Goal: Task Accomplishment & Management: Use online tool/utility

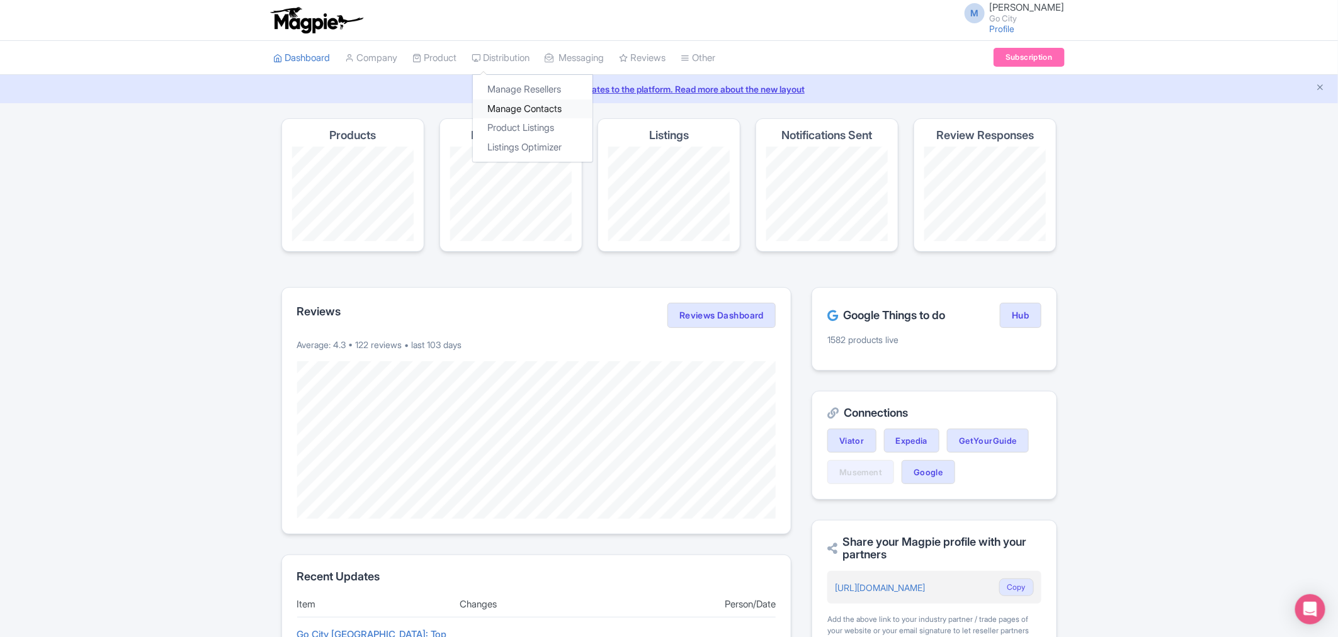
click at [533, 111] on link "Manage Contacts" at bounding box center [533, 109] width 120 height 20
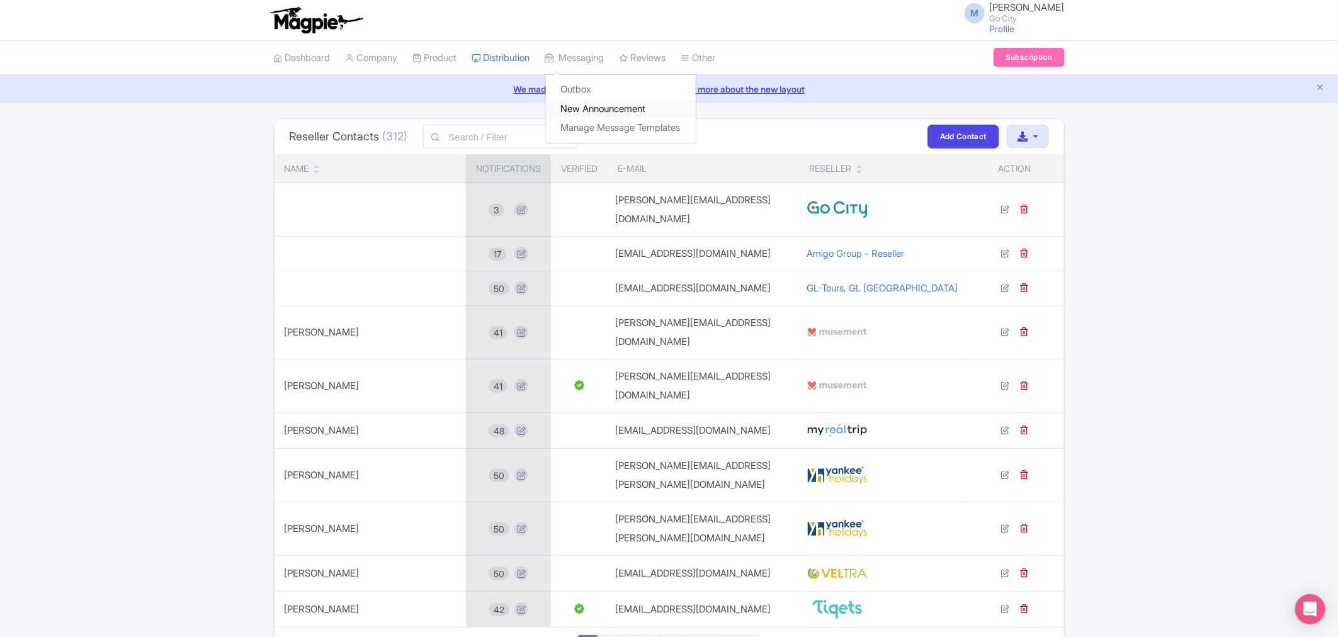
click at [607, 104] on link "New Announcement" at bounding box center [621, 109] width 150 height 20
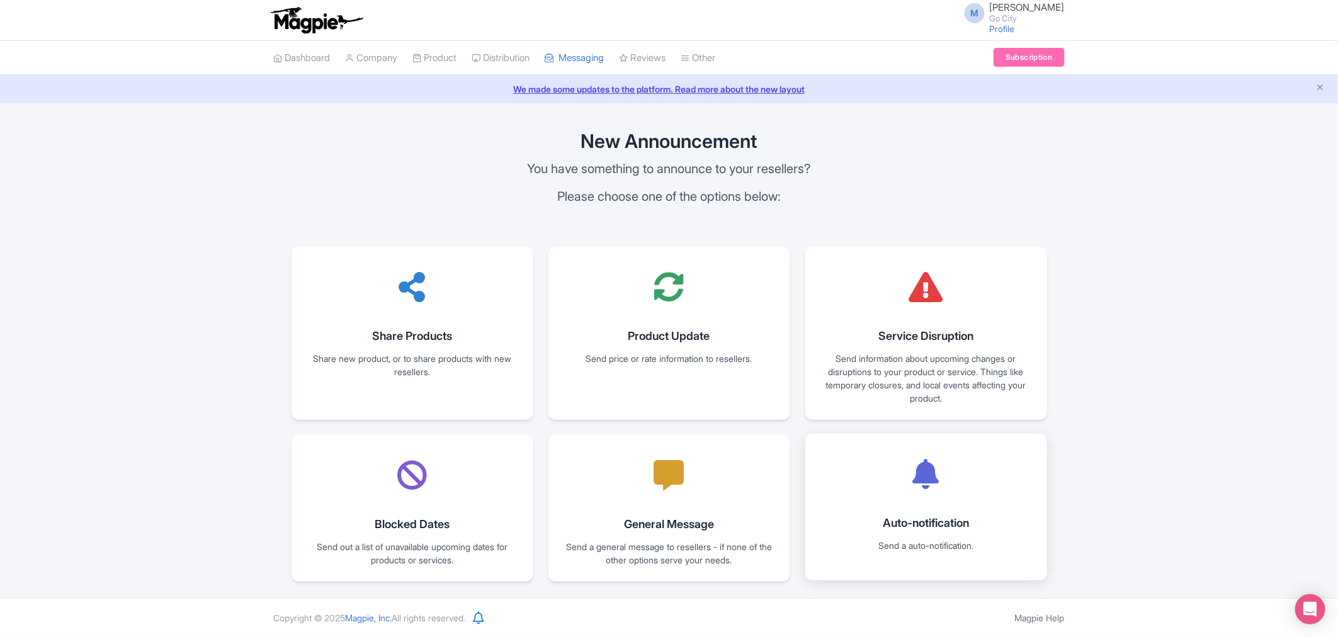
click at [933, 487] on icon at bounding box center [926, 474] width 26 height 30
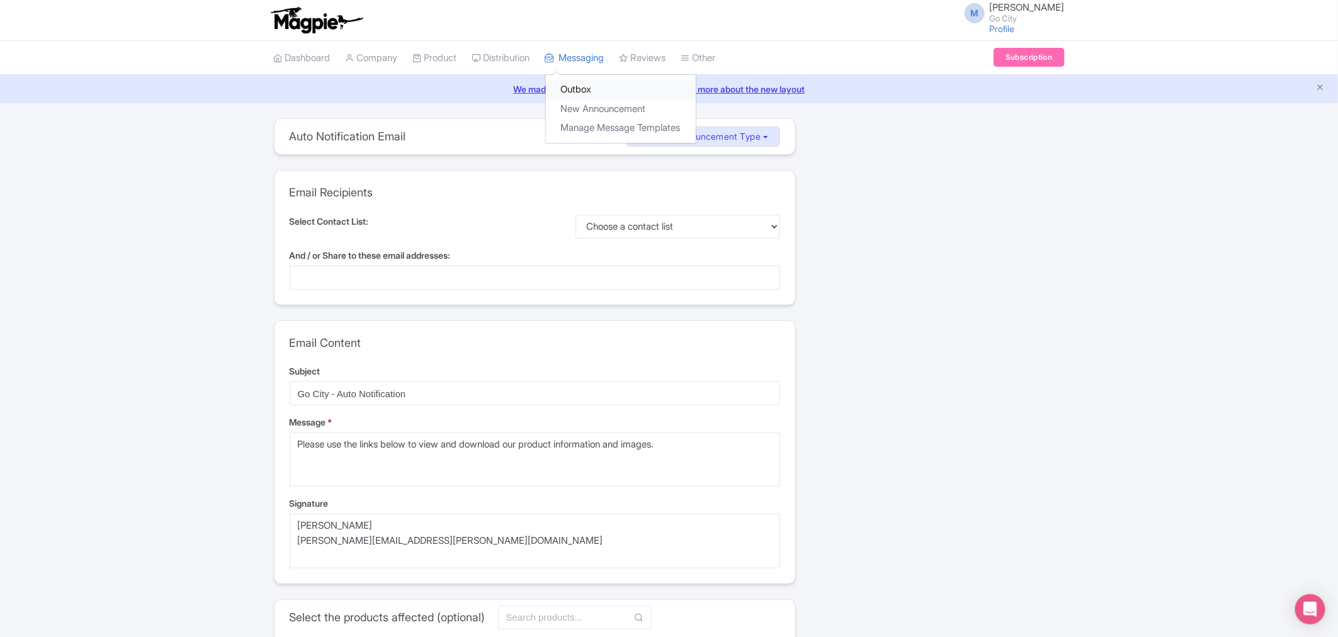
click at [593, 85] on link "Outbox" at bounding box center [621, 90] width 150 height 20
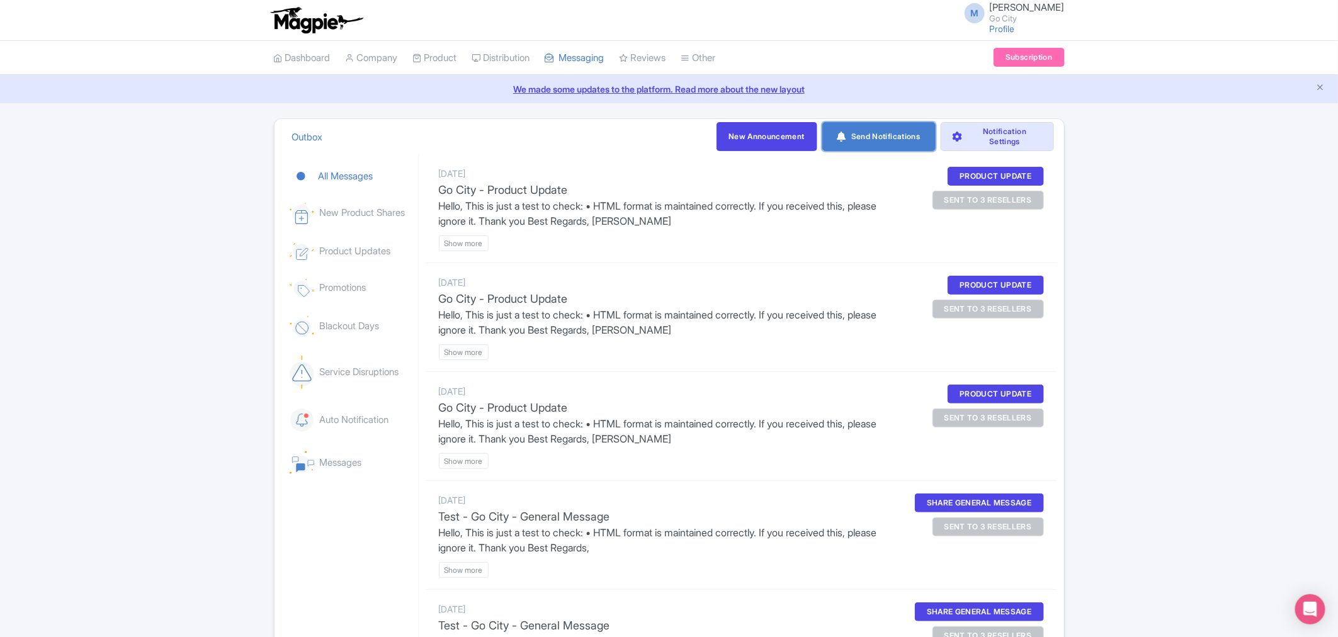
click at [874, 136] on link "Send Notifications" at bounding box center [878, 136] width 113 height 29
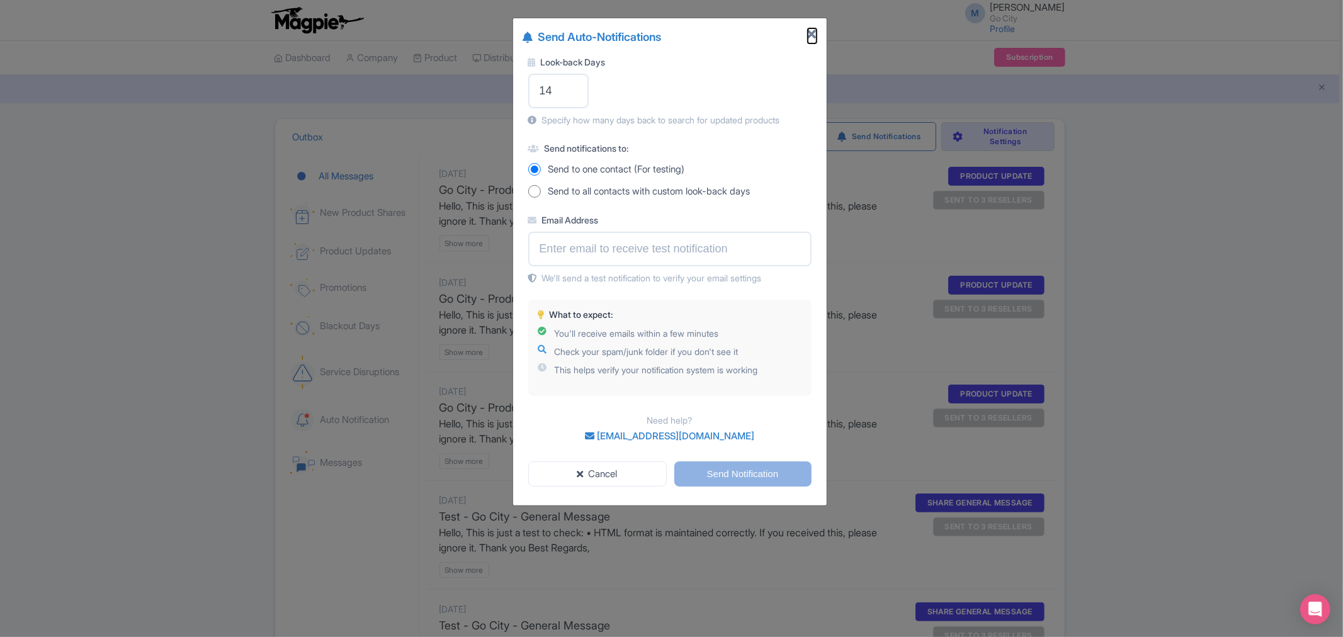
click at [808, 35] on icon "Close" at bounding box center [812, 34] width 9 height 13
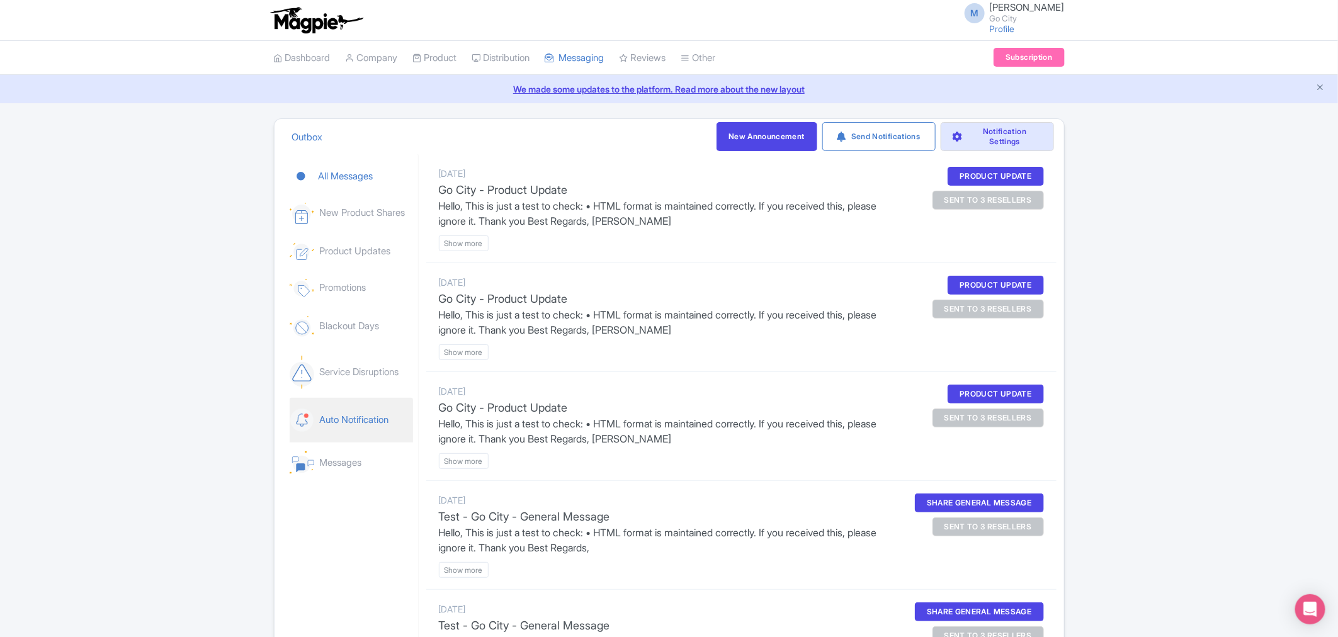
click at [364, 419] on link "Auto Notification" at bounding box center [351, 420] width 123 height 45
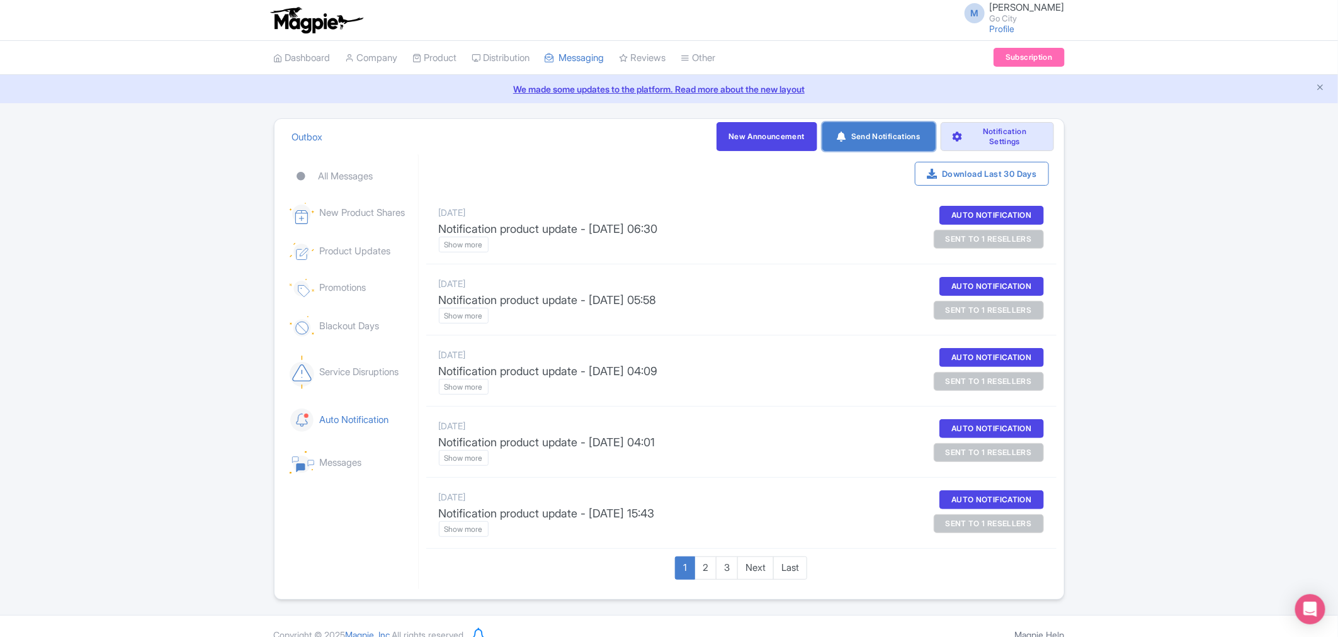
click at [875, 141] on link "Send Notifications" at bounding box center [878, 136] width 113 height 29
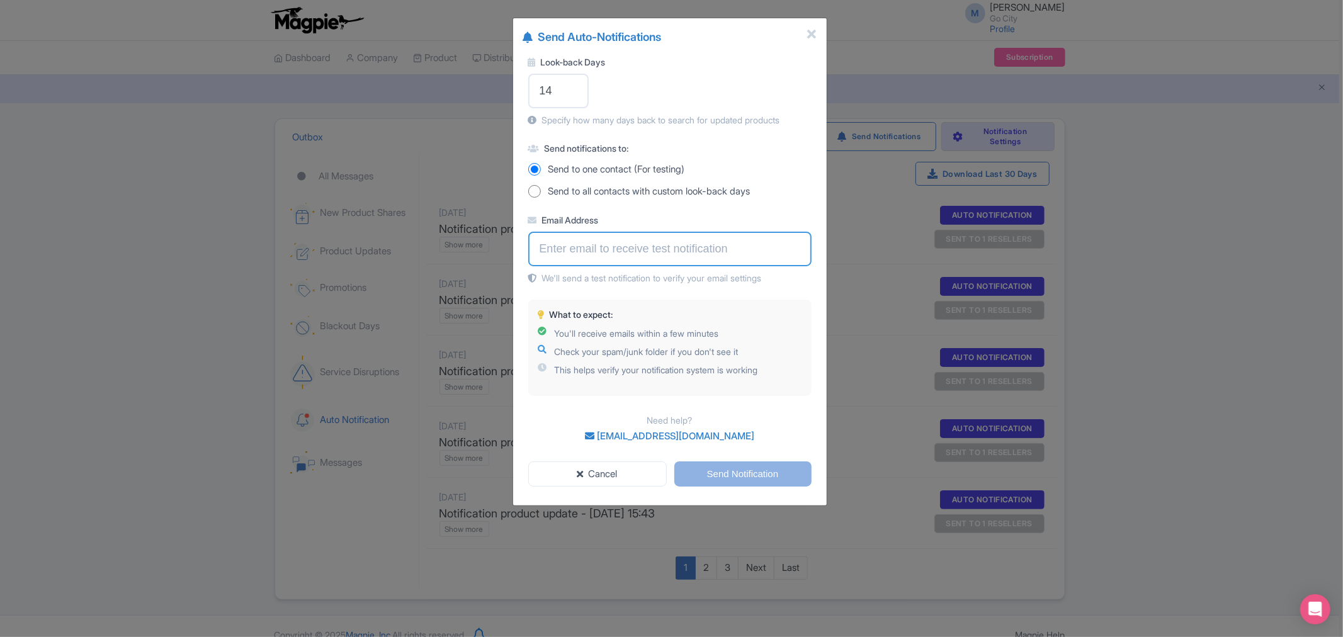
click at [600, 242] on input "Email Address" at bounding box center [669, 249] width 283 height 35
type input "[PERSON_NAME][EMAIL_ADDRESS][PERSON_NAME][DOMAIN_NAME]"
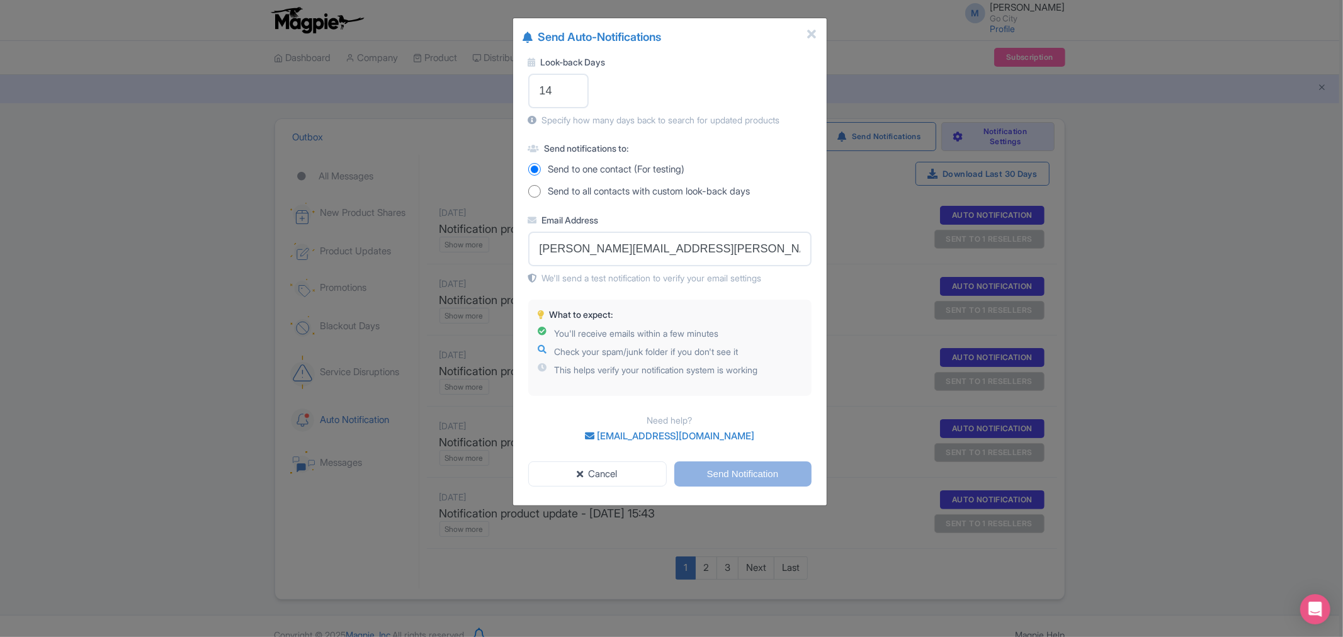
click at [816, 194] on div "Look-back Days 14 Specify how many days back to search for updated products Sen…" at bounding box center [669, 253] width 313 height 416
click at [753, 473] on input "Send Notification" at bounding box center [742, 474] width 137 height 26
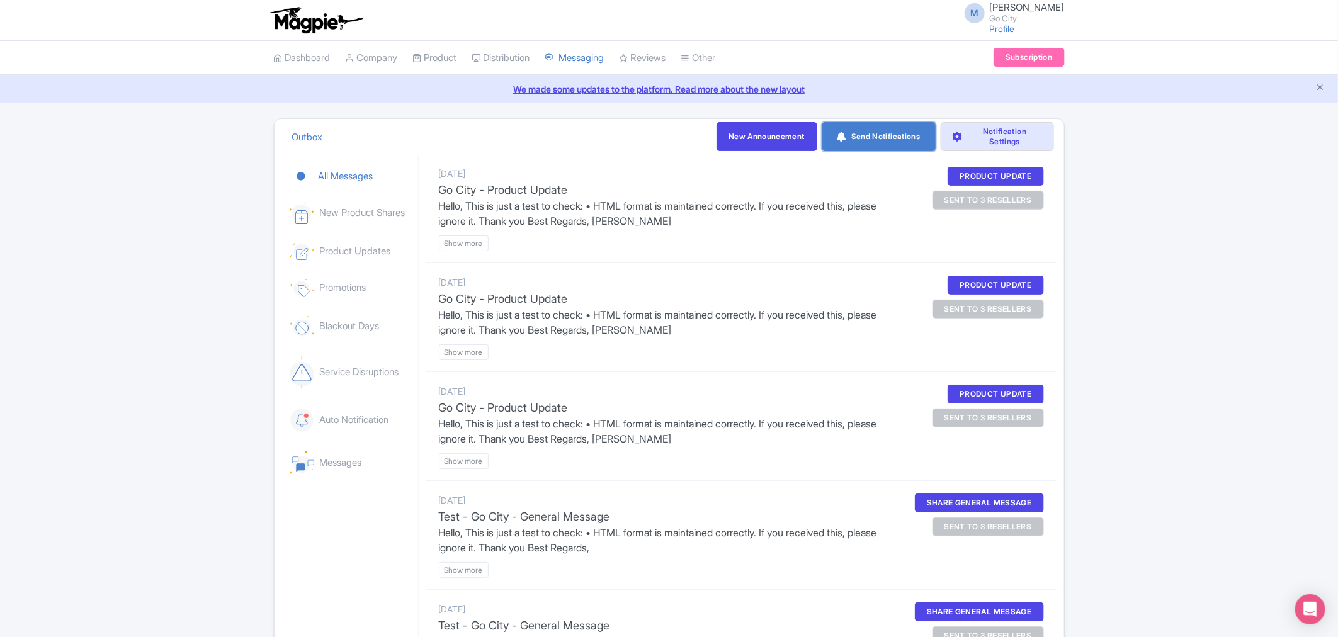
click at [863, 142] on link "Send Notifications" at bounding box center [878, 136] width 113 height 29
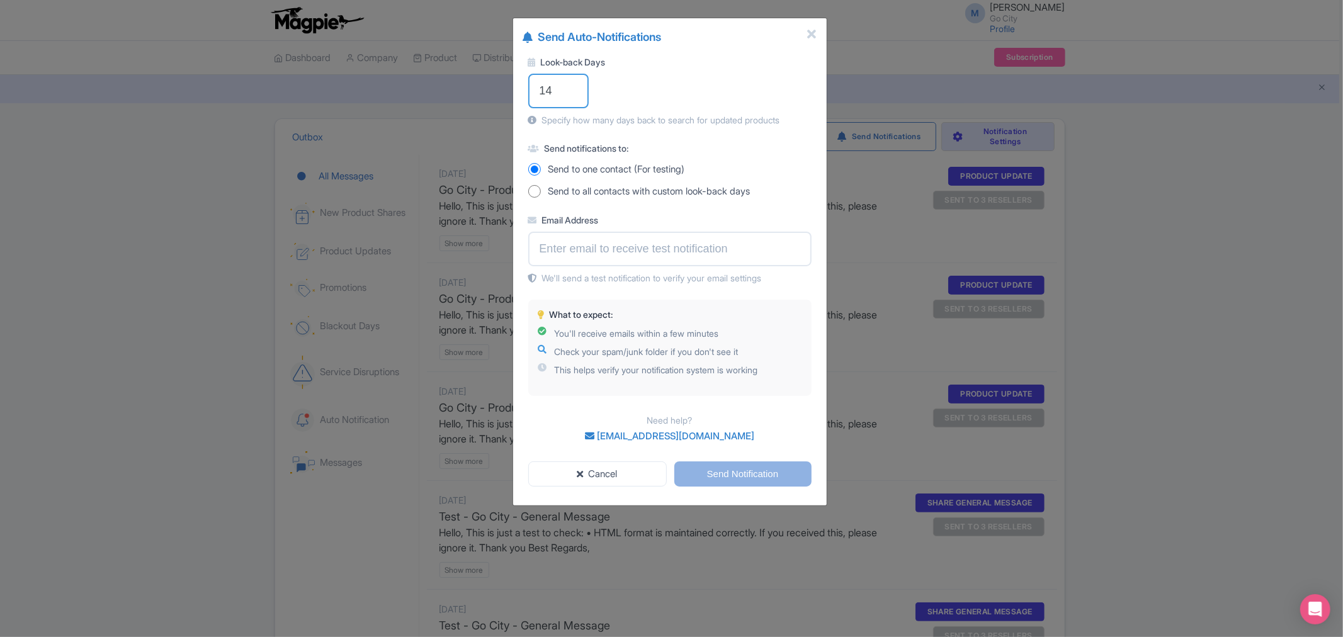
click at [553, 82] on input "14" at bounding box center [558, 91] width 60 height 35
click at [812, 29] on icon "Close" at bounding box center [812, 34] width 9 height 13
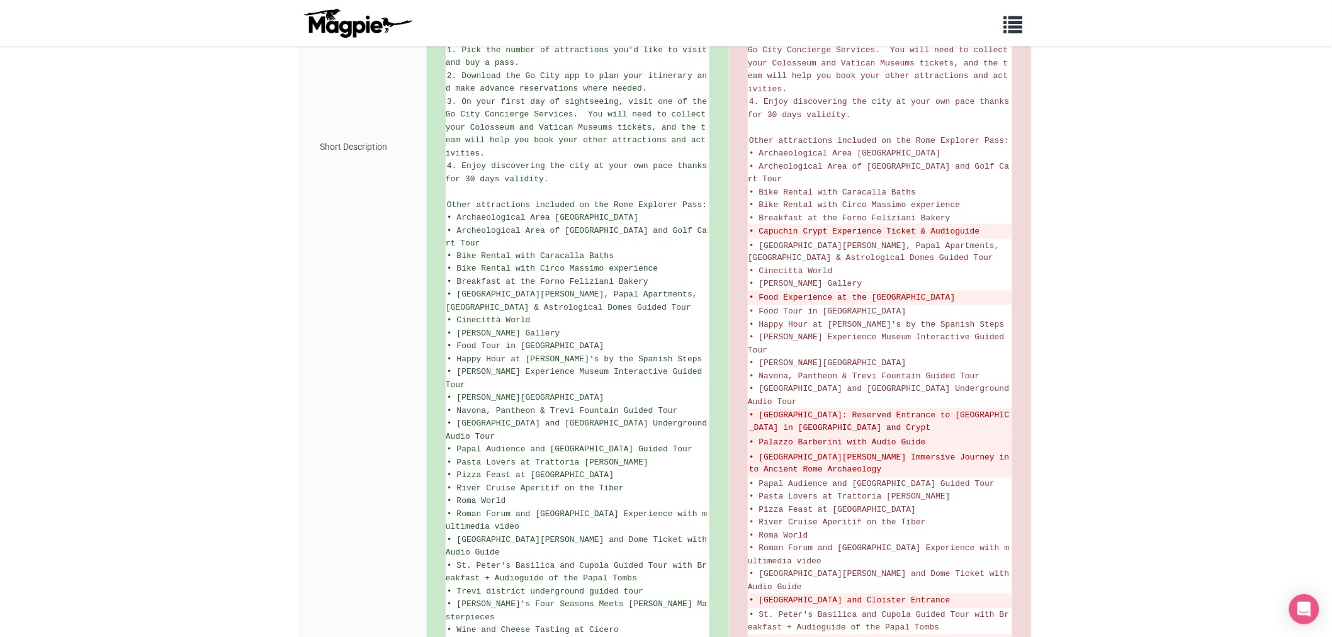
scroll to position [743, 0]
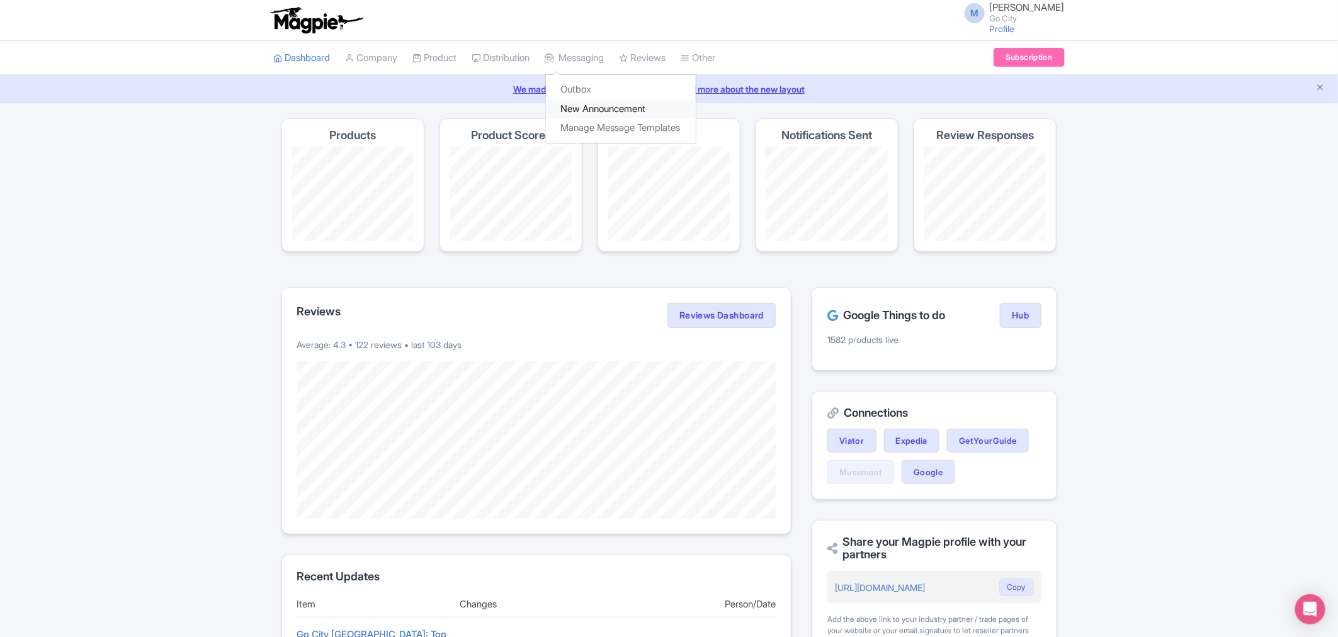
click at [599, 111] on link "New Announcement" at bounding box center [621, 109] width 150 height 20
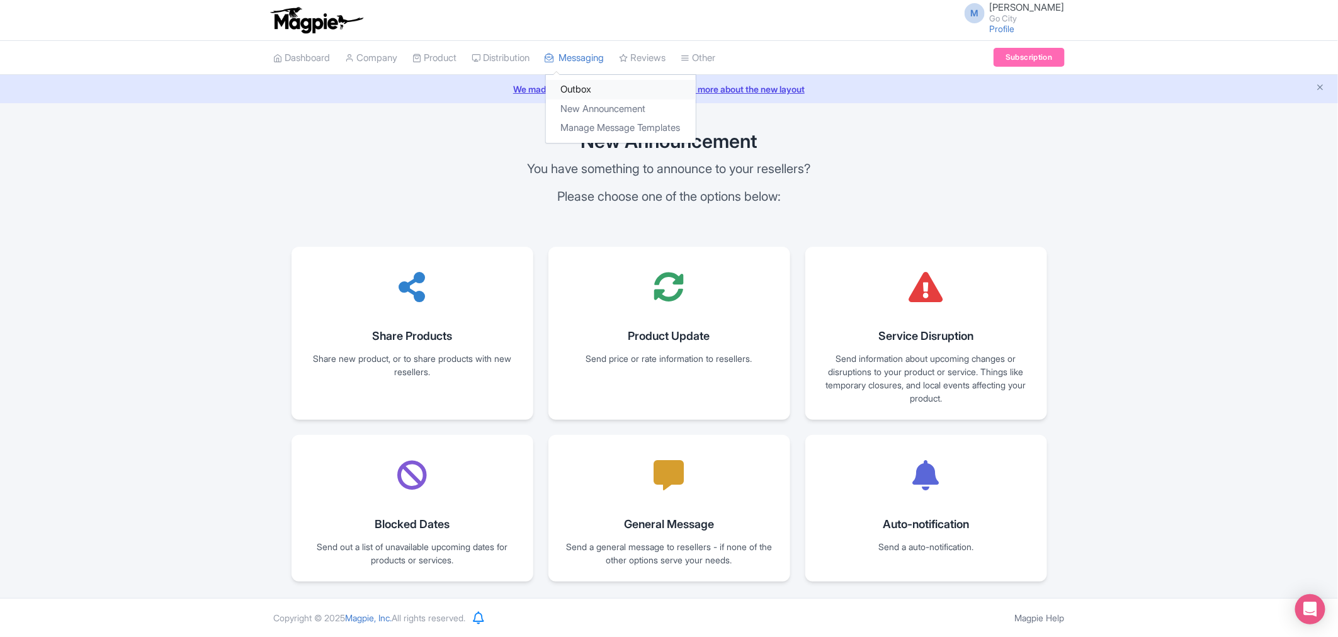
click at [599, 93] on link "Outbox" at bounding box center [621, 90] width 150 height 20
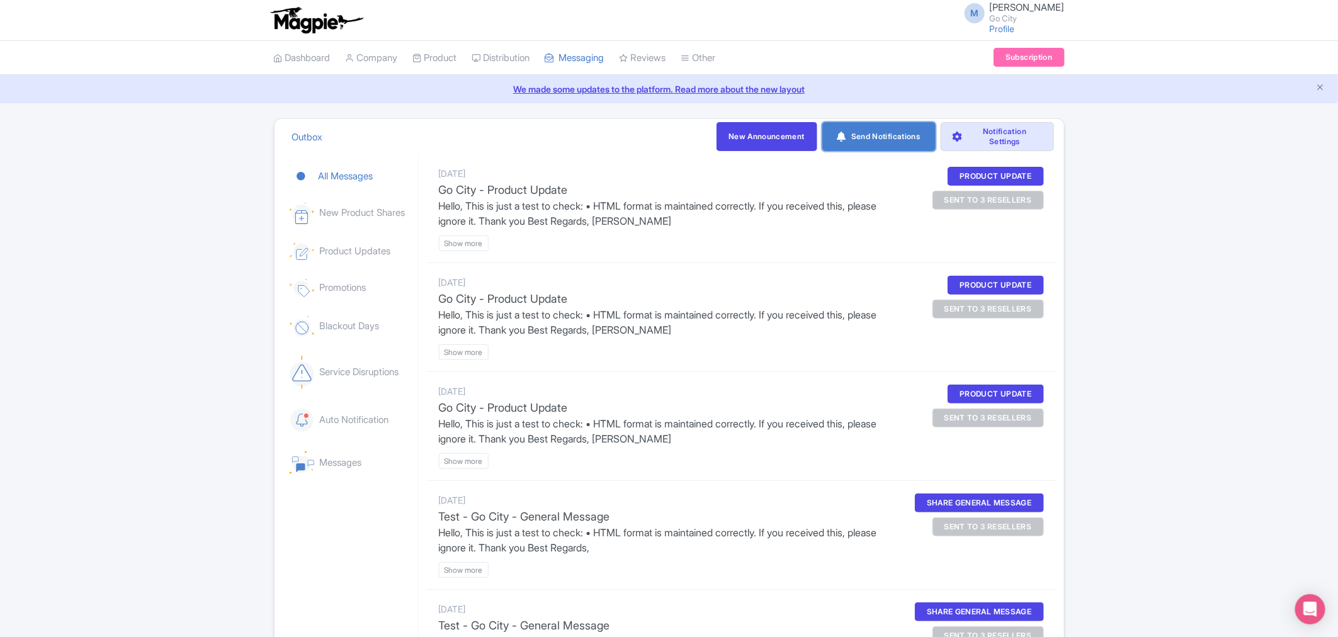
click at [864, 142] on link "Send Notifications" at bounding box center [878, 136] width 113 height 29
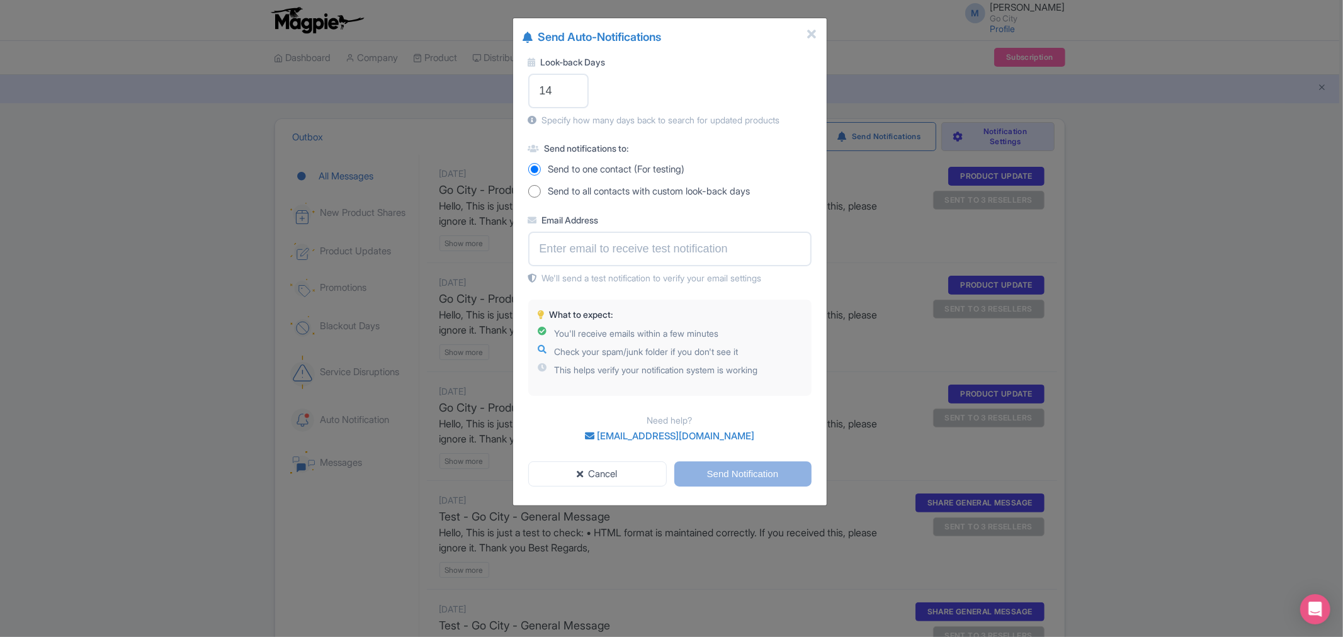
click at [531, 193] on input "Send to all contacts with custom look-back days" at bounding box center [534, 191] width 13 height 13
radio input "true"
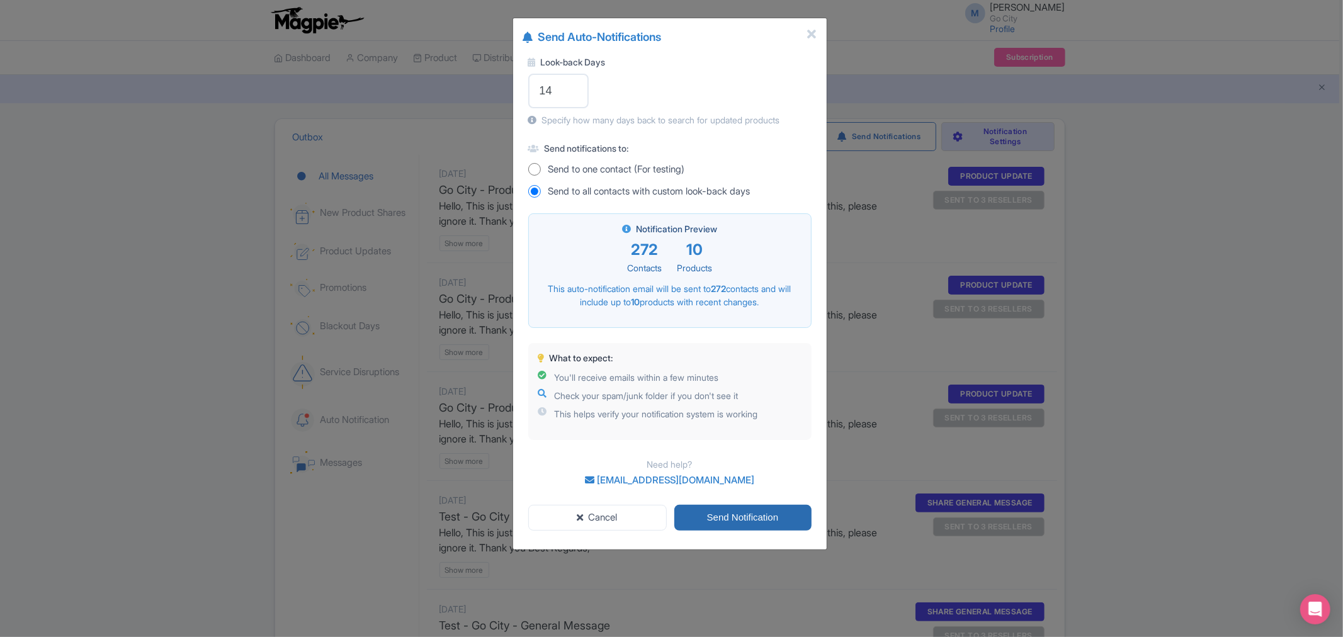
click at [752, 514] on input "Send Notification" at bounding box center [742, 518] width 137 height 26
